Goal: Find specific page/section: Find specific page/section

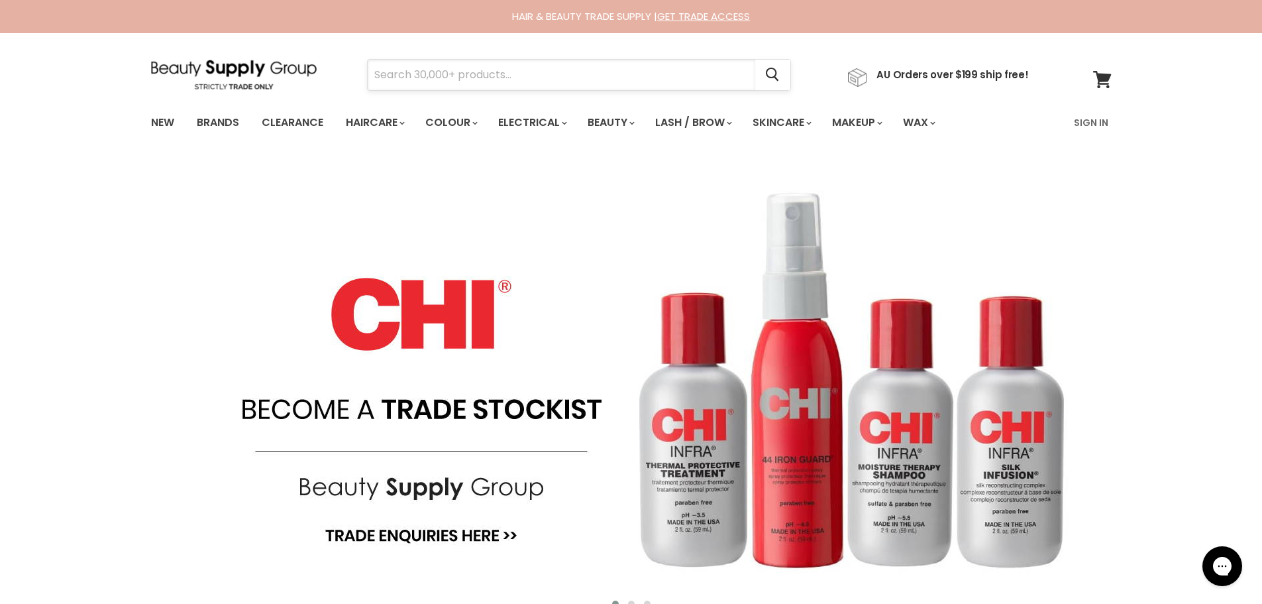
click at [506, 80] on input "Search" at bounding box center [562, 75] width 388 height 30
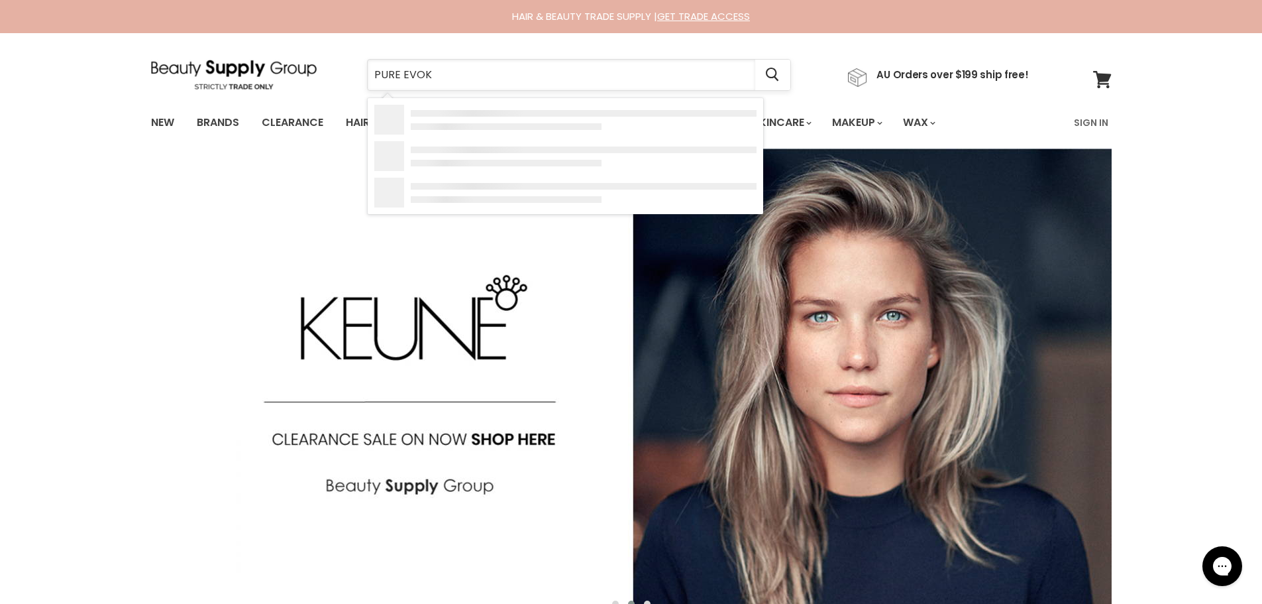
type input "PURE EVOKE"
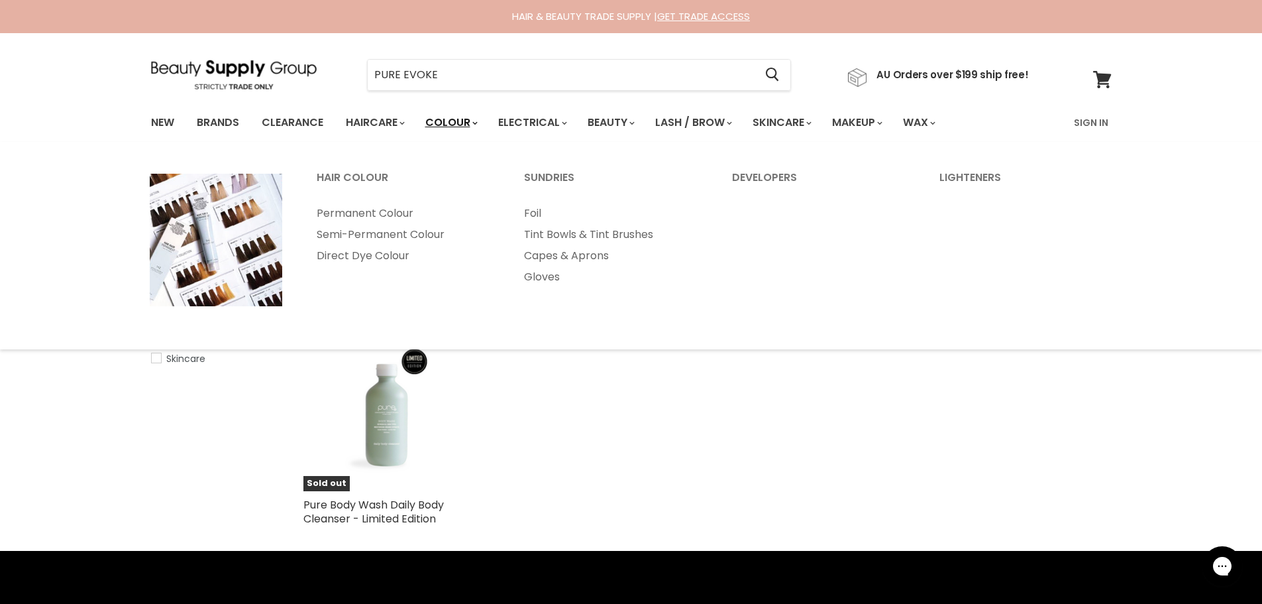
click at [448, 128] on link "Colour" at bounding box center [450, 123] width 70 height 28
click at [393, 211] on link "Permanent Colour" at bounding box center [402, 213] width 205 height 21
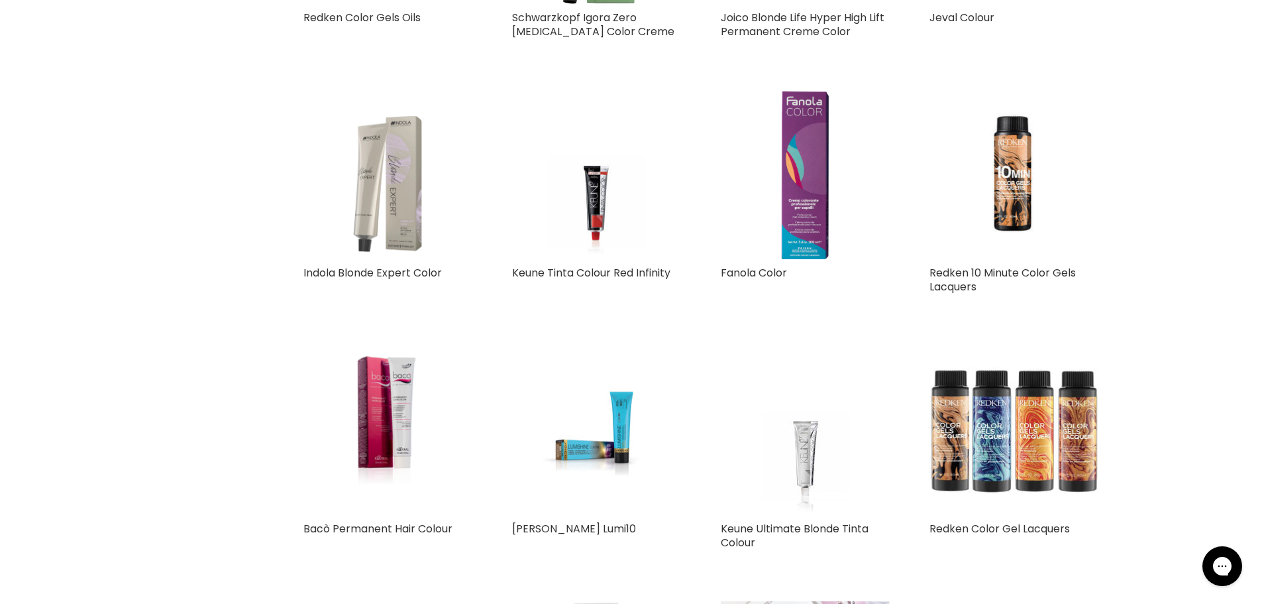
scroll to position [1193, 0]
